Goal: Transaction & Acquisition: Purchase product/service

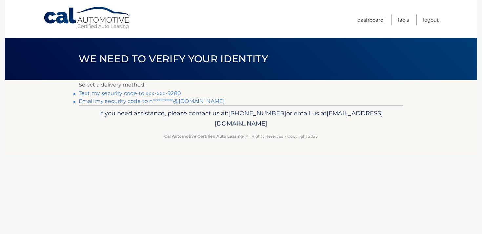
click at [165, 101] on link "**********" at bounding box center [152, 101] width 146 height 6
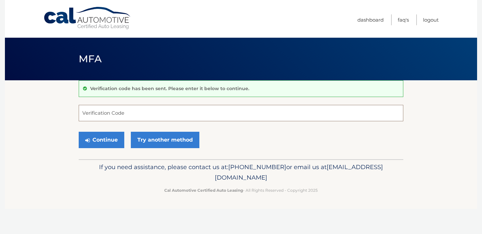
click at [162, 108] on input "Verification Code" at bounding box center [241, 113] width 324 height 16
paste input "411293"
type input "411293"
click at [114, 136] on button "Continue" at bounding box center [102, 140] width 46 height 16
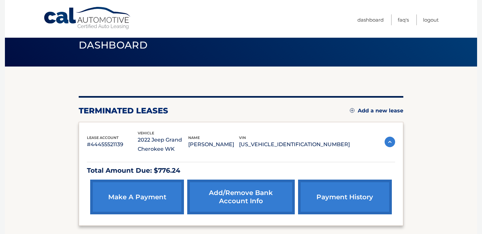
scroll to position [18, 0]
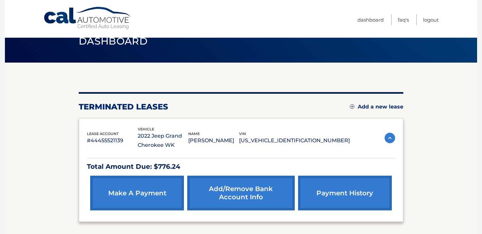
click at [121, 184] on link "make a payment" at bounding box center [137, 193] width 94 height 35
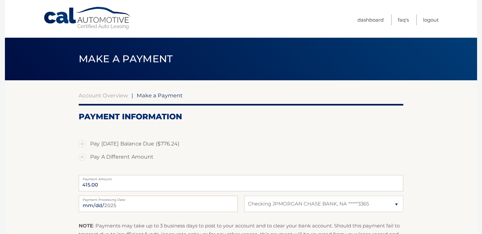
select select "NTcyM2M4NjEtNGJjOS00MTZlLWI2NGQtMGRlNjNjNTA1ZmY1"
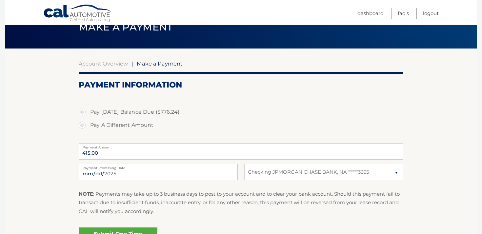
scroll to position [35, 0]
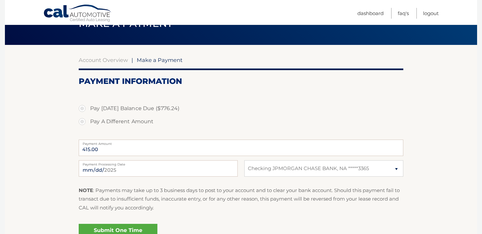
click at [132, 112] on label "Pay Today's Balance Due ($776.24)" at bounding box center [241, 108] width 324 height 13
click at [88, 112] on input "Pay Today's Balance Due ($776.24)" at bounding box center [84, 107] width 7 height 10
radio input "true"
type input "776.24"
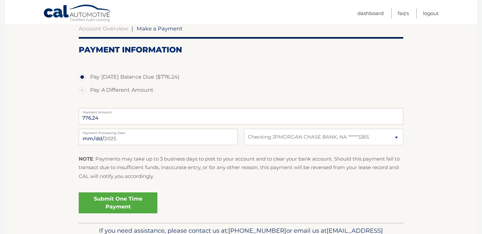
scroll to position [73, 0]
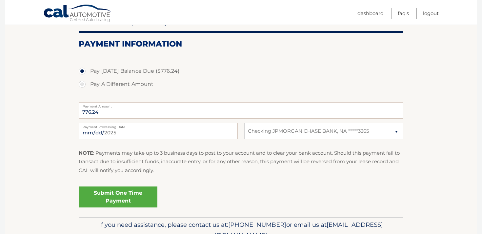
click at [107, 206] on link "Submit One Time Payment" at bounding box center [118, 196] width 79 height 21
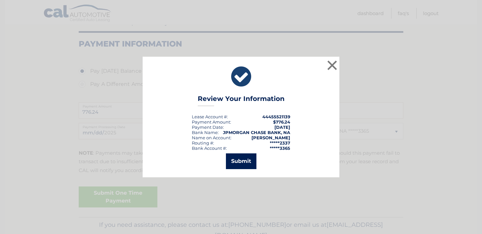
click at [240, 165] on button "Submit" at bounding box center [241, 161] width 30 height 16
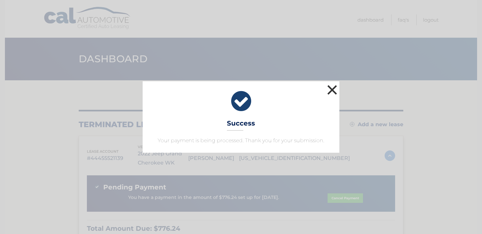
click at [334, 91] on button "×" at bounding box center [331, 89] width 13 height 13
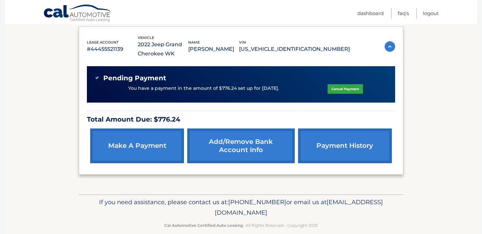
scroll to position [110, 0]
